Goal: Task Accomplishment & Management: Use online tool/utility

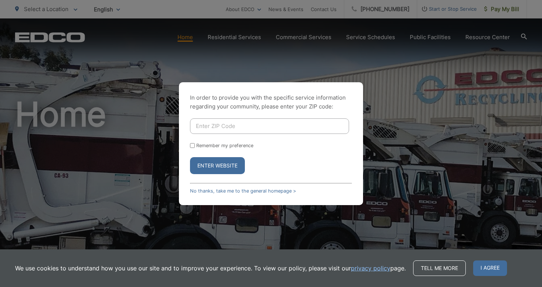
click at [208, 124] on input "Enter ZIP Code" at bounding box center [269, 125] width 159 height 15
type input "92024"
click at [224, 165] on button "Enter Website" at bounding box center [217, 165] width 55 height 17
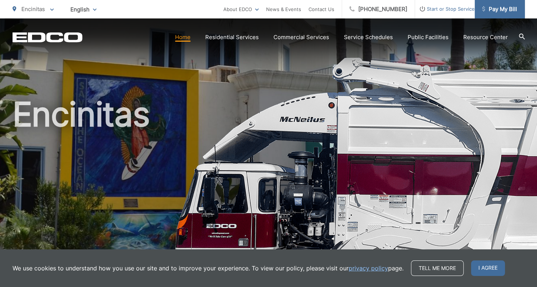
click at [506, 10] on span "Pay My Bill" at bounding box center [499, 9] width 35 height 9
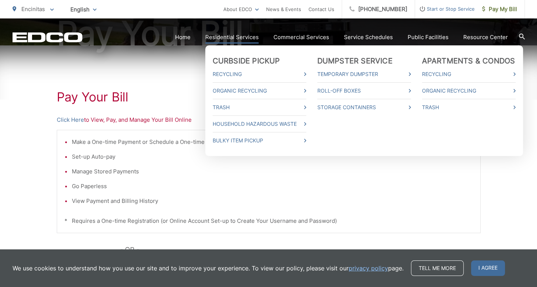
scroll to position [147, 0]
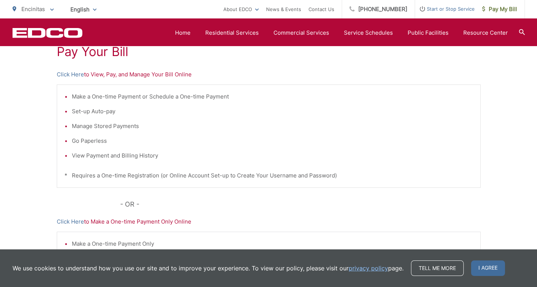
click at [95, 76] on p "Click Here to View, Pay, and Manage Your Bill Online" at bounding box center [269, 74] width 424 height 9
click at [68, 75] on link "Click Here" at bounding box center [70, 74] width 27 height 9
